Goal: Participate in discussion: Engage in conversation with other users on a specific topic

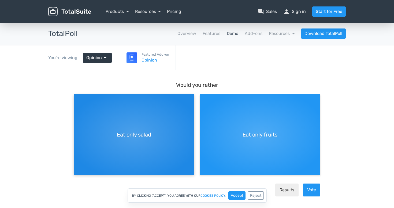
click at [127, 143] on div "Eat only salad" at bounding box center [134, 134] width 121 height 81
click at [77, 100] on input "Eat only salad" at bounding box center [75, 98] width 3 height 3
radio input "true"
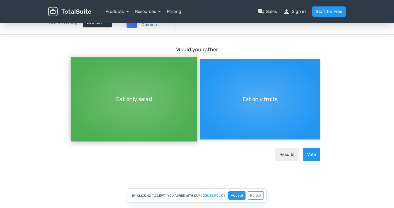
scroll to position [57, 0]
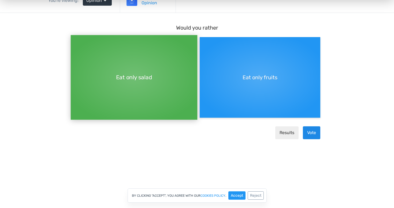
click at [304, 134] on button "Vote" at bounding box center [311, 132] width 17 height 13
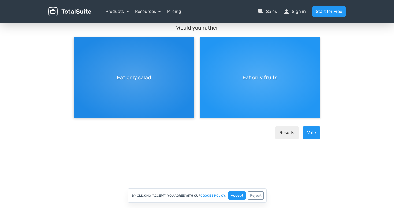
click at [133, 62] on div "Eat only salad" at bounding box center [134, 77] width 121 height 81
click at [77, 43] on input "Eat only salad" at bounding box center [75, 41] width 3 height 3
radio input "true"
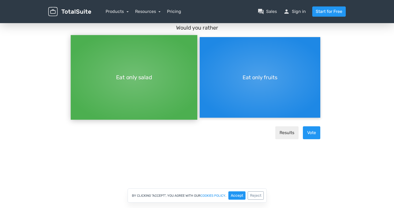
click at [254, 94] on div "Eat only fruits" at bounding box center [260, 77] width 121 height 81
click at [203, 43] on input "Eat only fruits" at bounding box center [201, 41] width 3 height 3
radio input "true"
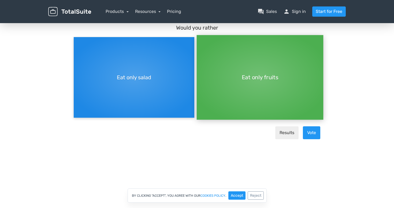
click at [164, 94] on div "Eat only salad" at bounding box center [134, 77] width 121 height 81
click at [77, 39] on input "Eat only salad" at bounding box center [75, 36] width 3 height 3
radio input "true"
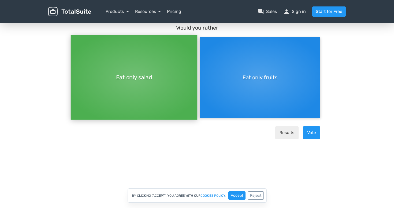
click at [271, 108] on div "Eat only fruits" at bounding box center [260, 77] width 121 height 81
click at [203, 39] on input "Eat only fruits" at bounding box center [201, 36] width 3 height 3
radio input "true"
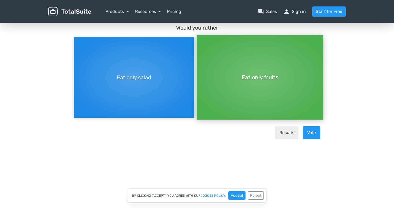
click at [146, 98] on div "Eat only salad" at bounding box center [134, 77] width 121 height 81
click at [77, 39] on input "Eat only salad" at bounding box center [75, 36] width 3 height 3
radio input "true"
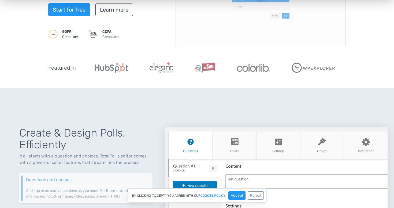
scroll to position [238, 0]
